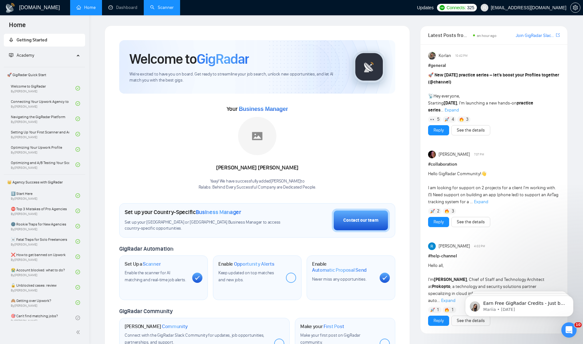
click at [153, 10] on link "Scanner" at bounding box center [162, 7] width 24 height 5
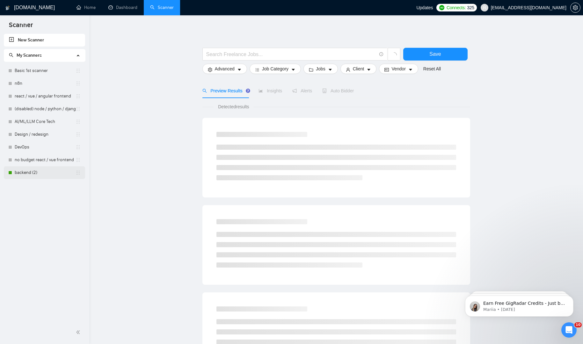
click at [33, 173] on link "backend (2)" at bounding box center [45, 172] width 61 height 13
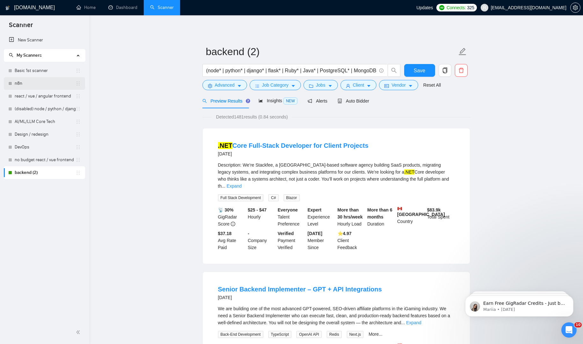
click at [27, 82] on link "n8n" at bounding box center [45, 83] width 61 height 13
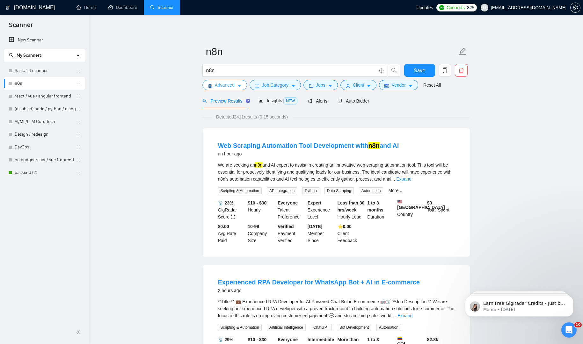
click at [232, 88] on span "Advanced" at bounding box center [225, 85] width 20 height 7
click at [265, 82] on span "Job Category" at bounding box center [275, 85] width 26 height 7
click at [321, 85] on span "Jobs" at bounding box center [321, 85] width 10 height 7
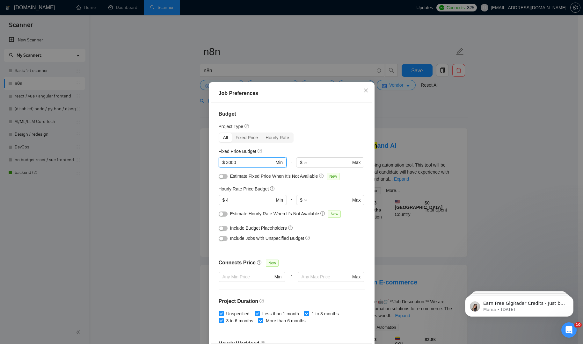
click at [224, 161] on span "$ 3000 Min" at bounding box center [253, 163] width 68 height 10
type input "5000"
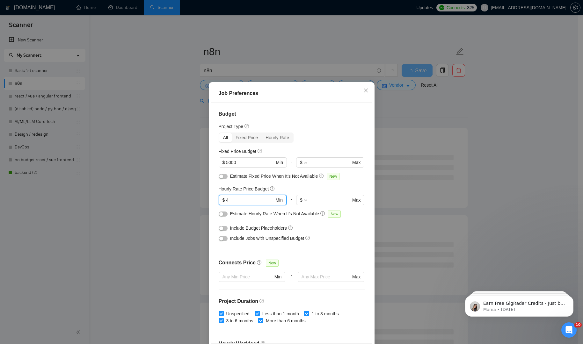
click at [257, 199] on input "4" at bounding box center [250, 200] width 48 height 7
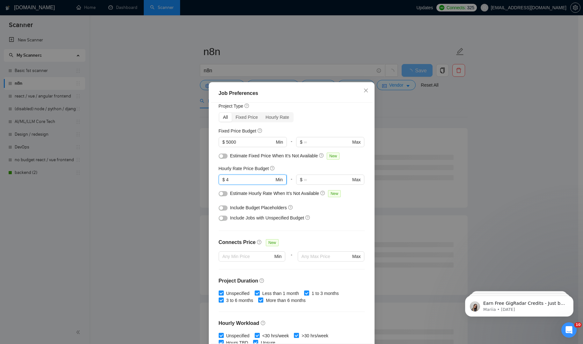
scroll to position [25, 0]
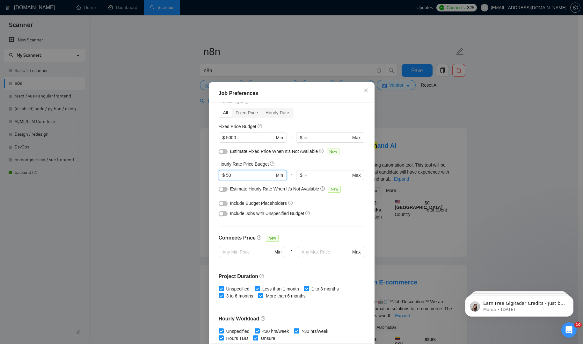
type input "50"
click at [211, 179] on div "Budget Project Type All Fixed Price Hourly Rate Fixed Price Budget $ 5000 Min -…" at bounding box center [291, 223] width 161 height 241
click at [291, 74] on div "Job Preferences Budget Project Type All Fixed Price Hourly Rate Fixed Price Bud…" at bounding box center [291, 172] width 583 height 344
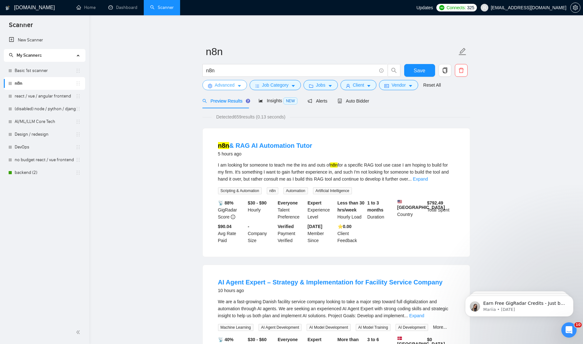
click at [227, 85] on span "Advanced" at bounding box center [225, 85] width 20 height 7
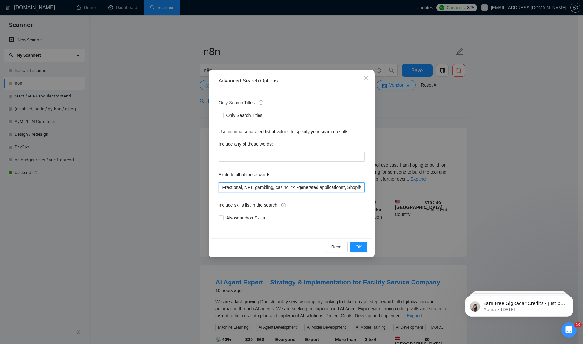
click at [289, 187] on input "Fractional, NFT, gambling, casino, "AI-generated applications", Shopify, "Germa…" at bounding box center [292, 187] width 146 height 10
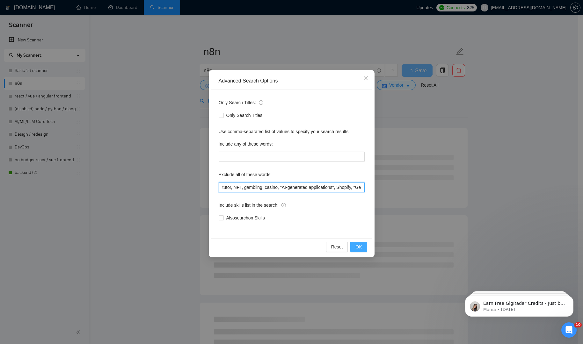
type input "tutor, NFT, gambling, casino, "AI-generated applications", Shopify, "German-Spe…"
click at [360, 251] on button "OK" at bounding box center [359, 247] width 17 height 10
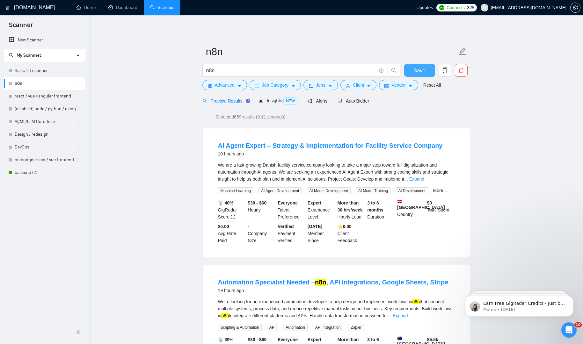
click at [426, 70] on button "Save" at bounding box center [419, 70] width 31 height 13
click at [365, 103] on span "Auto Bidder" at bounding box center [354, 101] width 32 height 5
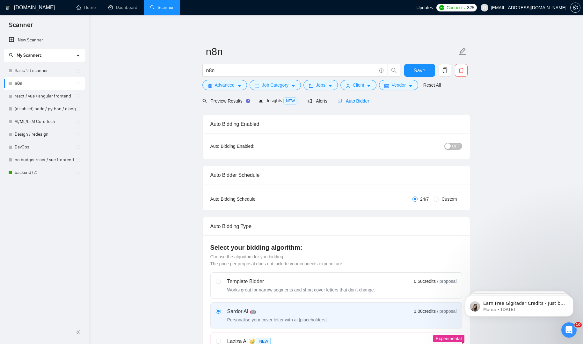
click at [451, 148] on div "button" at bounding box center [448, 147] width 6 height 6
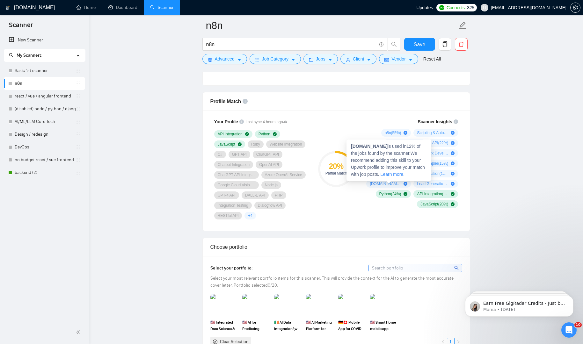
scroll to position [392, 0]
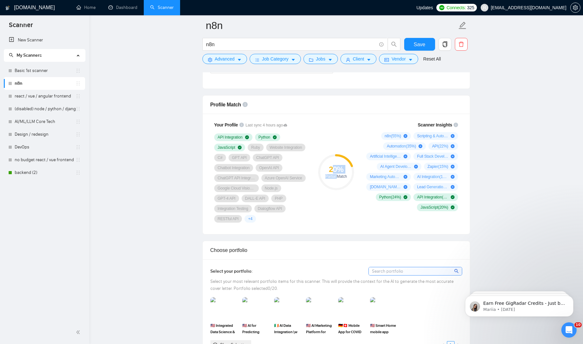
drag, startPoint x: 331, startPoint y: 168, endPoint x: 344, endPoint y: 181, distance: 18.3
click at [339, 179] on div "20 % Partial Match" at bounding box center [336, 172] width 36 height 36
click at [413, 47] on button "Save" at bounding box center [419, 44] width 31 height 13
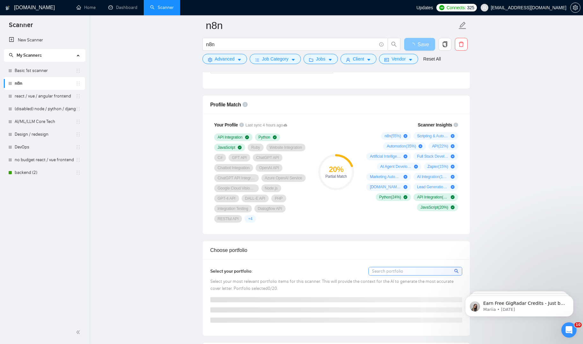
scroll to position [336, 0]
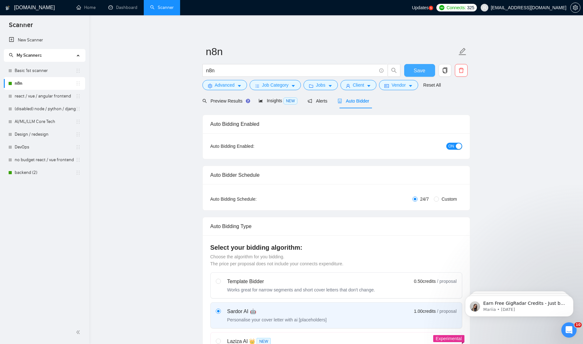
click at [425, 71] on span "Save" at bounding box center [419, 71] width 11 height 8
click at [226, 99] on span "Preview Results" at bounding box center [226, 101] width 46 height 5
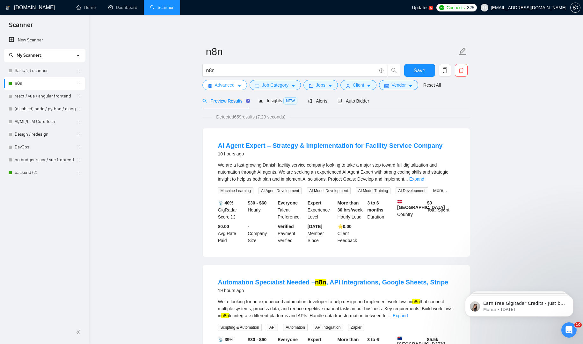
click at [221, 83] on span "Advanced" at bounding box center [225, 85] width 20 height 7
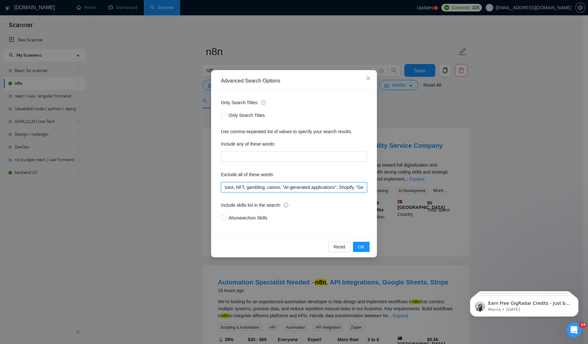
click at [232, 189] on input "tutor, NFT, gambling, casino, "AI-generated applications", Shopify, "German-Spe…" at bounding box center [294, 187] width 146 height 10
click at [231, 189] on input "tutor, NFT, gambling, casino, "AI-generated applications", Shopify, "German-Spe…" at bounding box center [294, 187] width 146 height 10
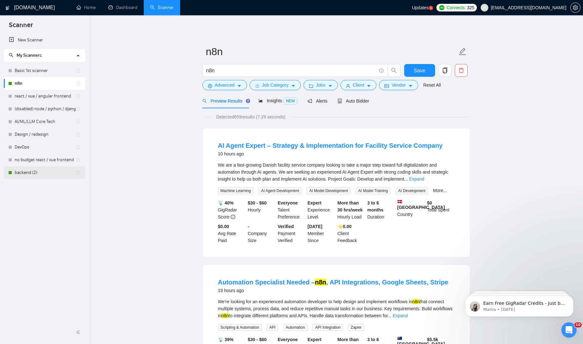
click at [40, 171] on link "backend (2)" at bounding box center [45, 172] width 61 height 13
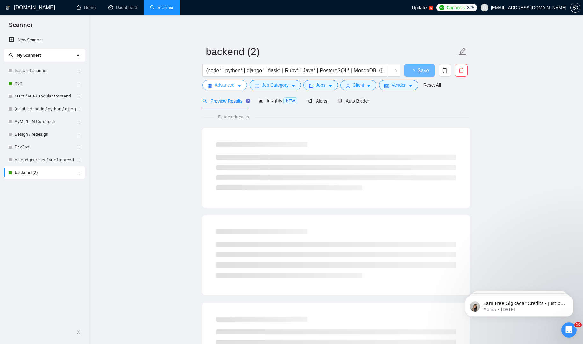
click at [232, 82] on span "Advanced" at bounding box center [225, 85] width 20 height 7
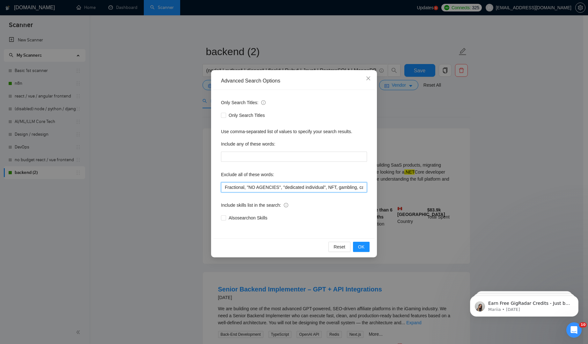
click at [271, 188] on input "Fractional, "NO AGENCIES", "dedicated individual", NFT, gambling, casino, "AI-g…" at bounding box center [294, 187] width 146 height 10
type input "tutor, "NO AGENCIES", "dedicated individual", NFT, gambling, casino, "AI-genera…"
click at [353, 245] on button "OK" at bounding box center [361, 247] width 17 height 10
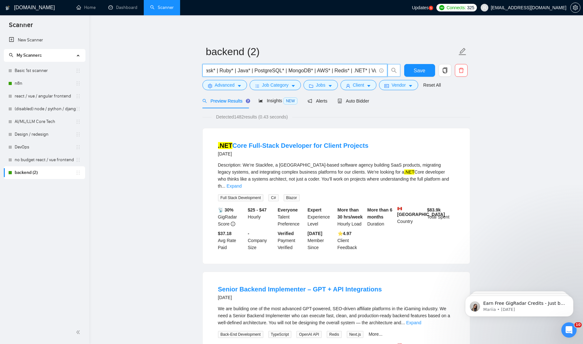
scroll to position [0, 95]
drag, startPoint x: 347, startPoint y: 68, endPoint x: 393, endPoint y: 68, distance: 45.6
click at [393, 68] on span "(node* | python* | django* | flask* | Ruby* | Java* | PostgreSQL* | MongoDB* | …" at bounding box center [302, 70] width 198 height 13
click at [353, 74] on input "(node* | python* | django* | flask* | Ruby* | Java* | PostgreSQL* | MongoDB* | …" at bounding box center [291, 71] width 170 height 8
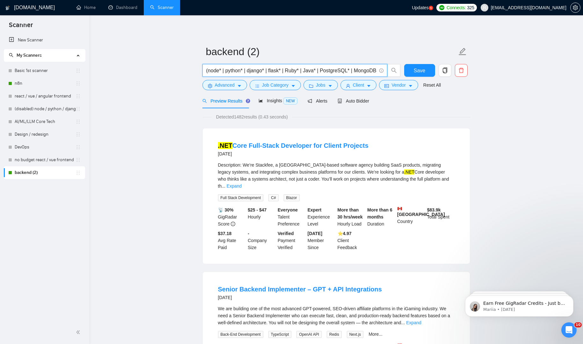
drag, startPoint x: 350, startPoint y: 73, endPoint x: 168, endPoint y: 72, distance: 181.8
click at [336, 69] on input "(node* | python* | django* | flask* | Ruby* | Java* | PostgreSQL* | MongoDB* | …" at bounding box center [291, 71] width 170 height 8
drag, startPoint x: 311, startPoint y: 73, endPoint x: 374, endPoint y: 70, distance: 62.6
click at [373, 70] on input "(node* | python* | django* | flask* | Ruby* | Java* | PostgreSQL* | MongoDB* | …" at bounding box center [291, 71] width 170 height 8
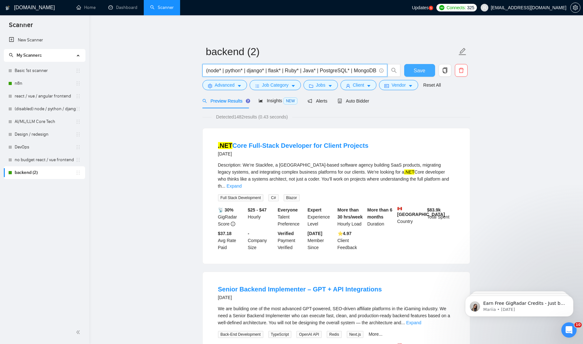
click at [411, 70] on button "Save" at bounding box center [419, 70] width 31 height 13
